Goal: Task Accomplishment & Management: Complete application form

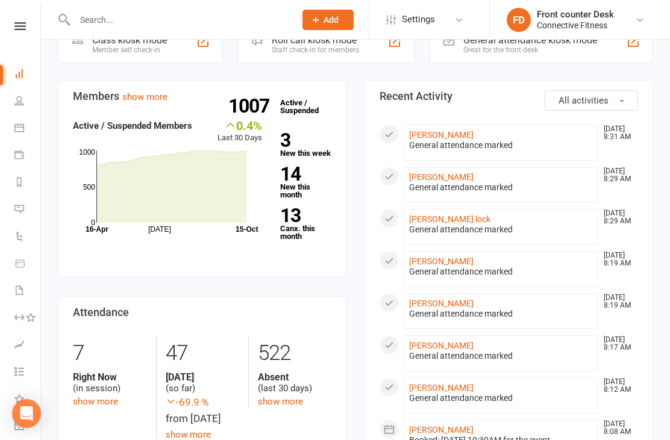
scroll to position [22, 1]
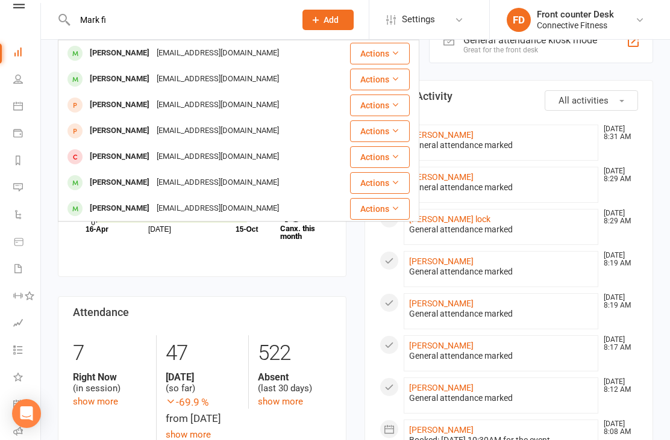
type input "Mark fi"
click at [257, 56] on div "[PERSON_NAME] [EMAIL_ADDRESS][DOMAIN_NAME]" at bounding box center [204, 53] width 290 height 25
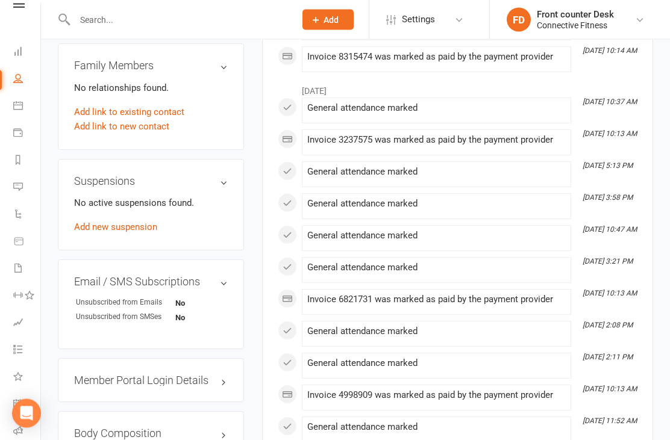
click at [143, 229] on link "Add new suspension" at bounding box center [115, 227] width 83 height 11
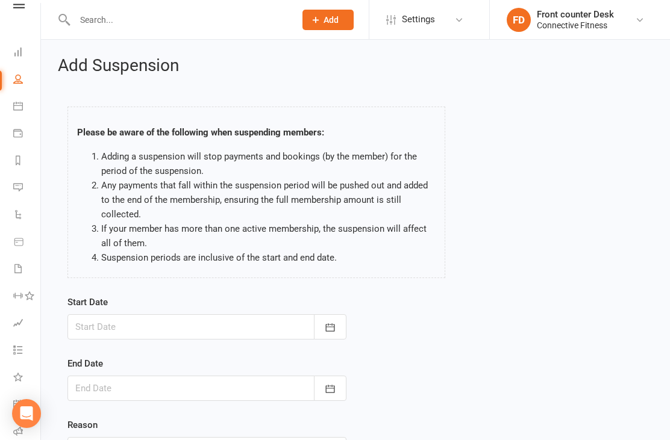
click at [229, 329] on div at bounding box center [206, 326] width 279 height 25
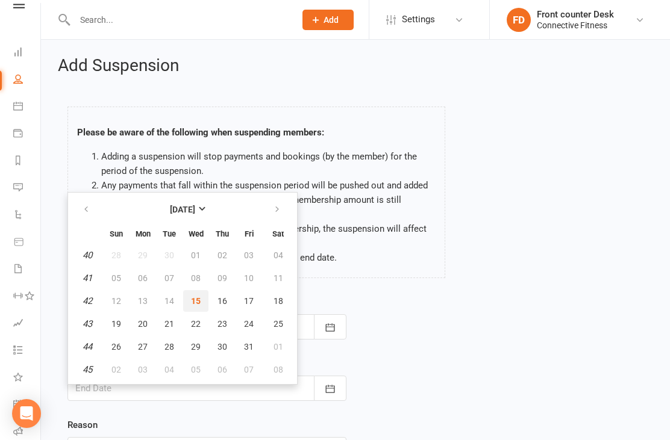
click at [194, 298] on span "15" at bounding box center [196, 301] width 10 height 10
type input "[DATE]"
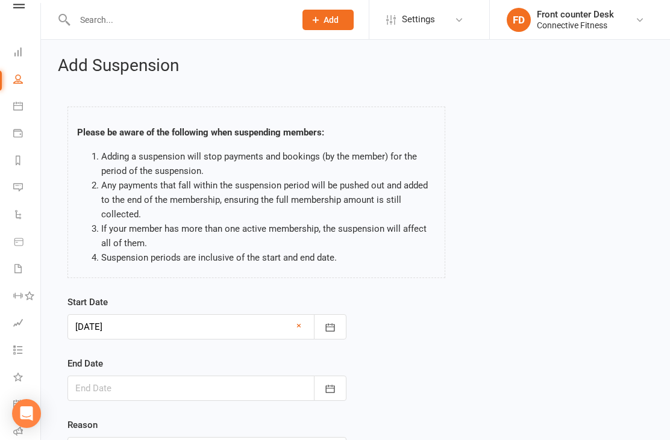
click at [276, 388] on div at bounding box center [206, 388] width 279 height 25
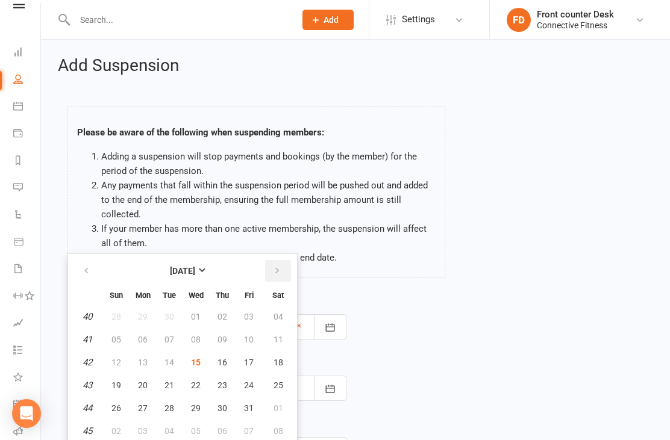
click at [276, 267] on icon "button" at bounding box center [277, 271] width 8 height 10
click at [275, 266] on icon "button" at bounding box center [277, 271] width 8 height 10
click at [273, 276] on button "button" at bounding box center [278, 271] width 26 height 22
click at [220, 315] on span "01" at bounding box center [222, 317] width 10 height 10
type input "[DATE]"
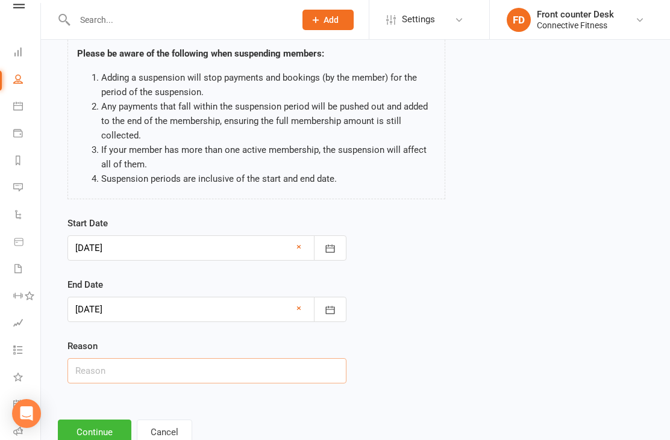
click at [265, 369] on input "text" at bounding box center [206, 370] width 279 height 25
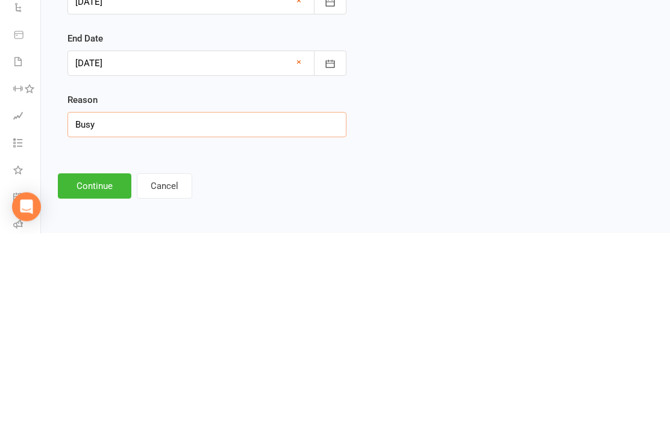
type input "Busy"
click at [111, 381] on button "Continue" at bounding box center [94, 393] width 73 height 25
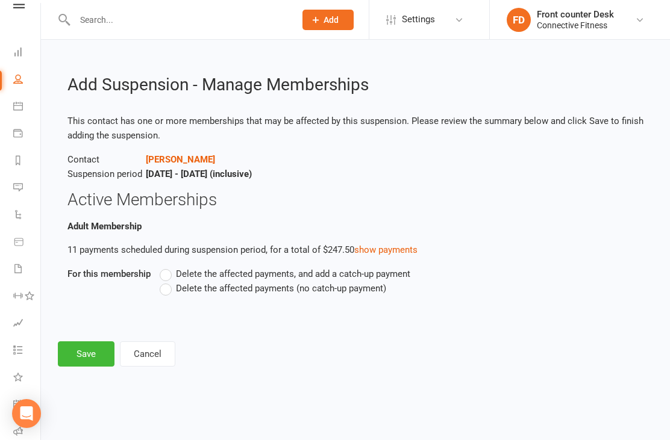
scroll to position [0, 0]
click at [166, 290] on label "Delete the affected payments (no catch-up payment)" at bounding box center [273, 288] width 226 height 14
click at [166, 281] on input "Delete the affected payments (no catch-up payment)" at bounding box center [164, 281] width 8 height 0
click at [84, 356] on button "Save" at bounding box center [86, 353] width 57 height 25
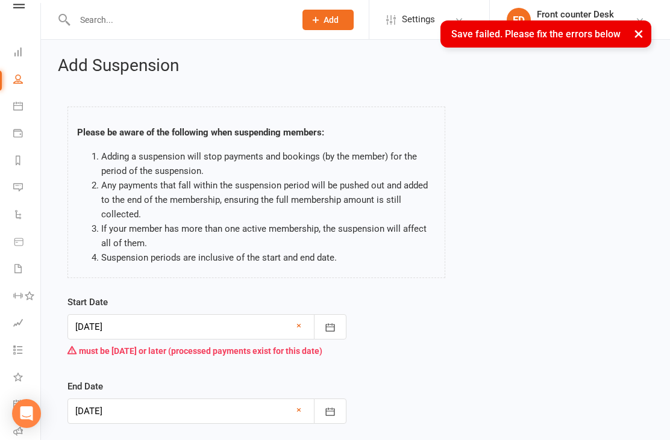
click at [259, 331] on div at bounding box center [206, 326] width 279 height 25
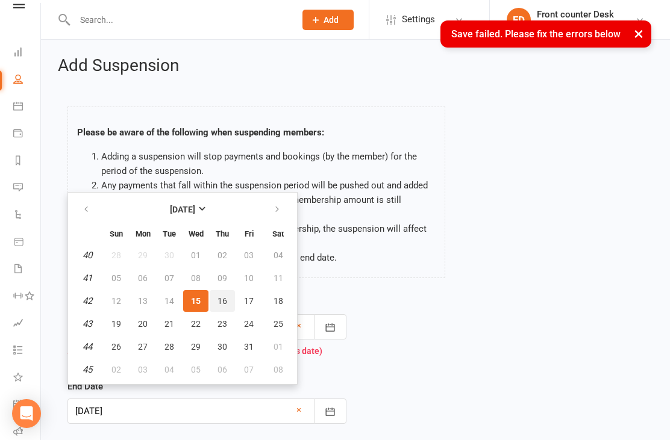
click at [218, 298] on span "16" at bounding box center [222, 301] width 10 height 10
type input "[DATE]"
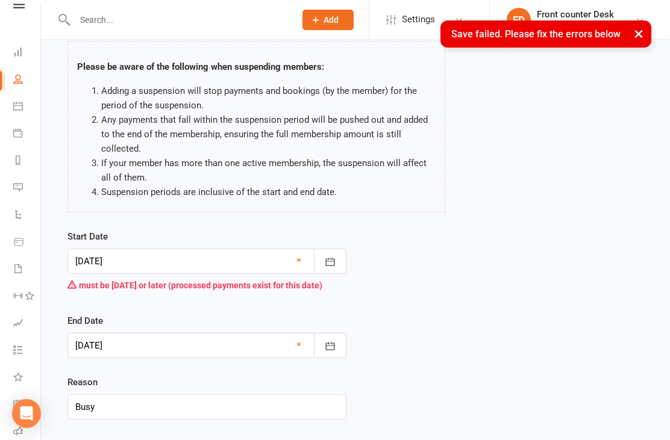
scroll to position [112, 0]
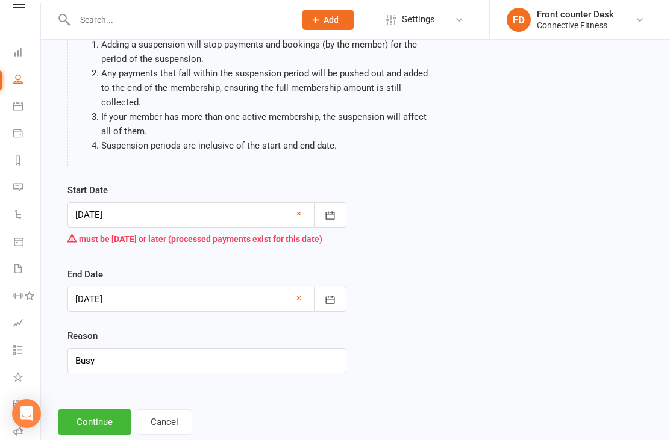
click at [102, 421] on button "Continue" at bounding box center [94, 422] width 73 height 25
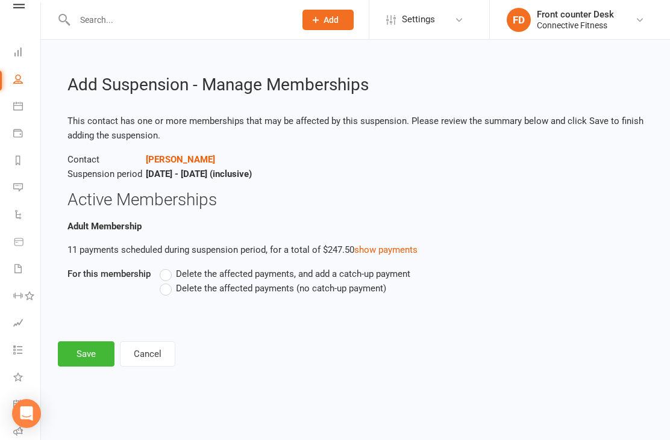
click at [165, 291] on label "Delete the affected payments (no catch-up payment)" at bounding box center [273, 288] width 226 height 14
click at [165, 281] on input "Delete the affected payments (no catch-up payment)" at bounding box center [164, 281] width 8 height 0
click at [84, 354] on button "Save" at bounding box center [86, 353] width 57 height 25
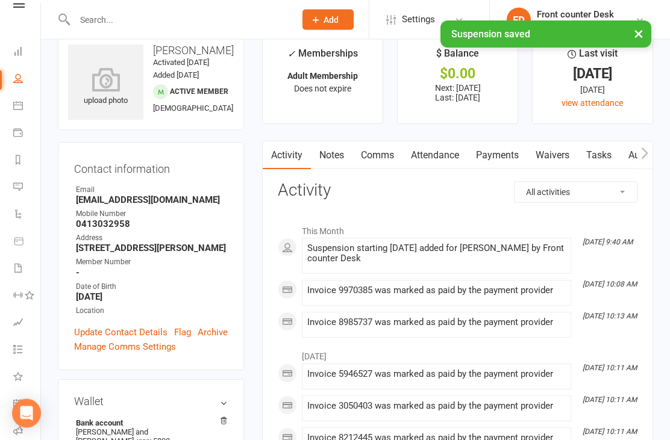
scroll to position [22, 0]
